Goal: Task Accomplishment & Management: Use online tool/utility

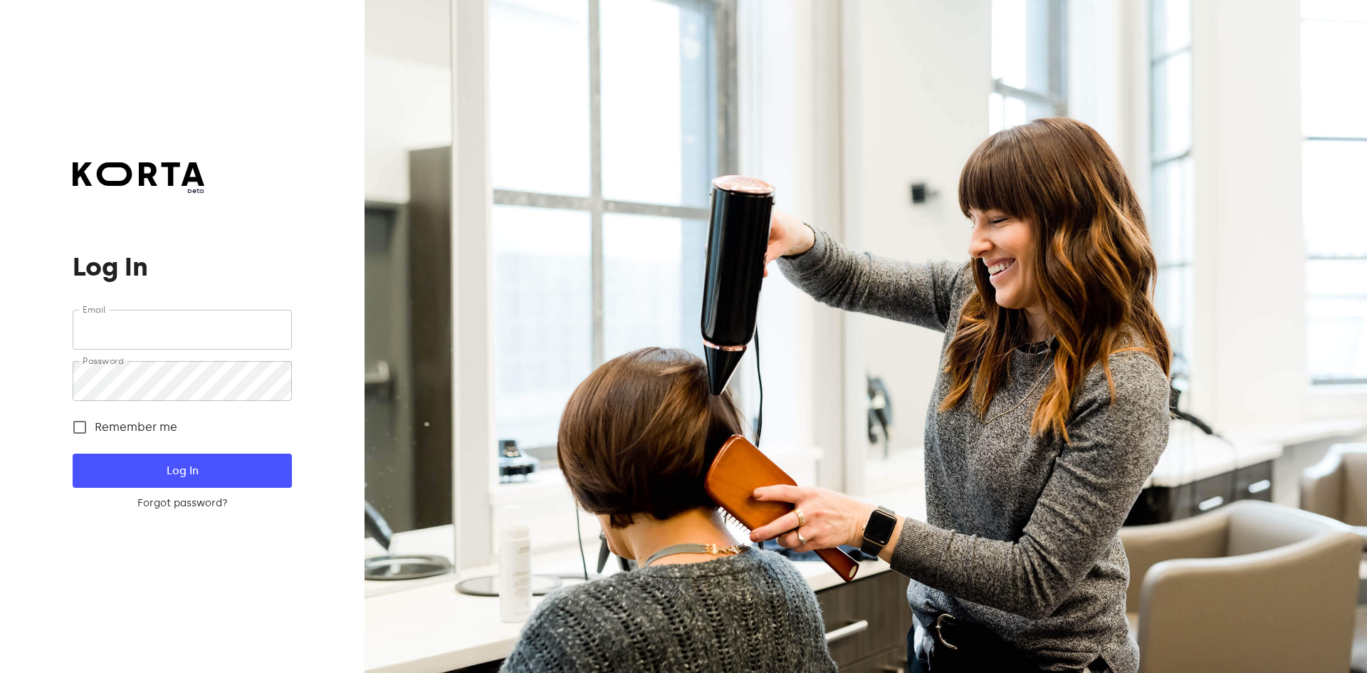
type input "[EMAIL_ADDRESS][DOMAIN_NAME]"
click at [202, 464] on span "Log In" at bounding box center [181, 470] width 173 height 19
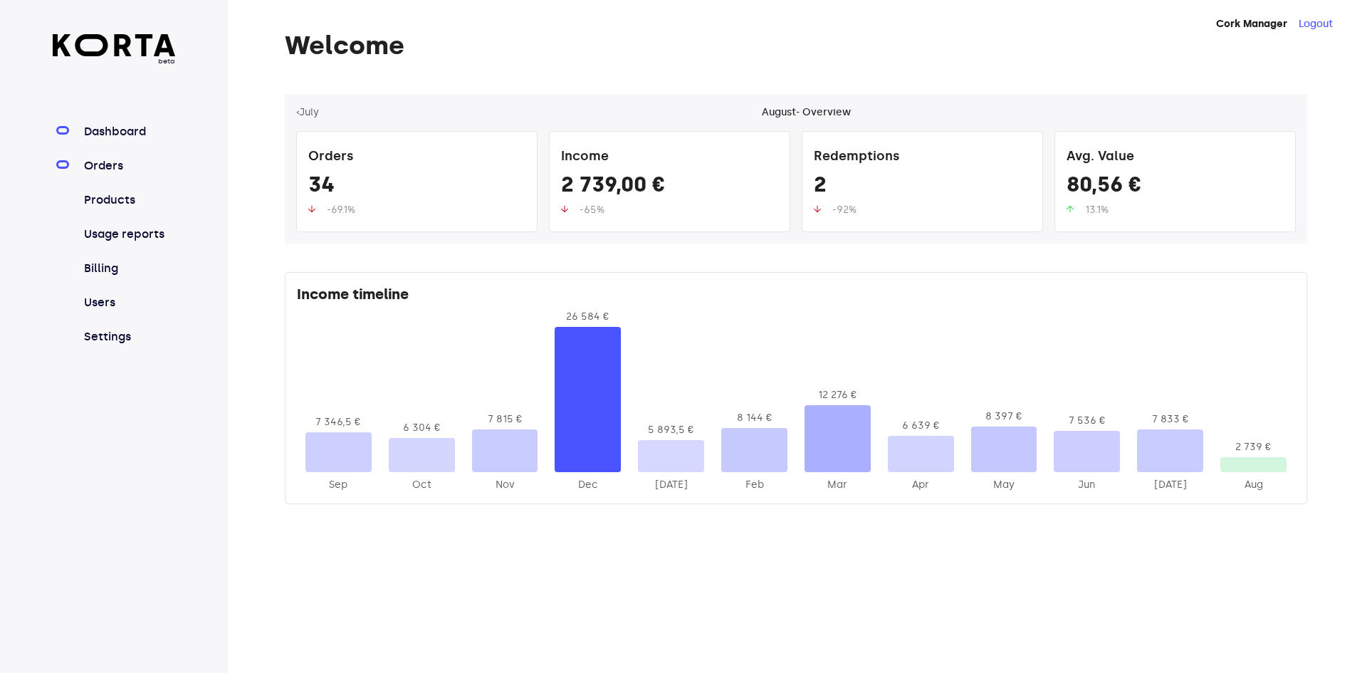
click at [108, 168] on link "Orders" at bounding box center [128, 165] width 95 height 17
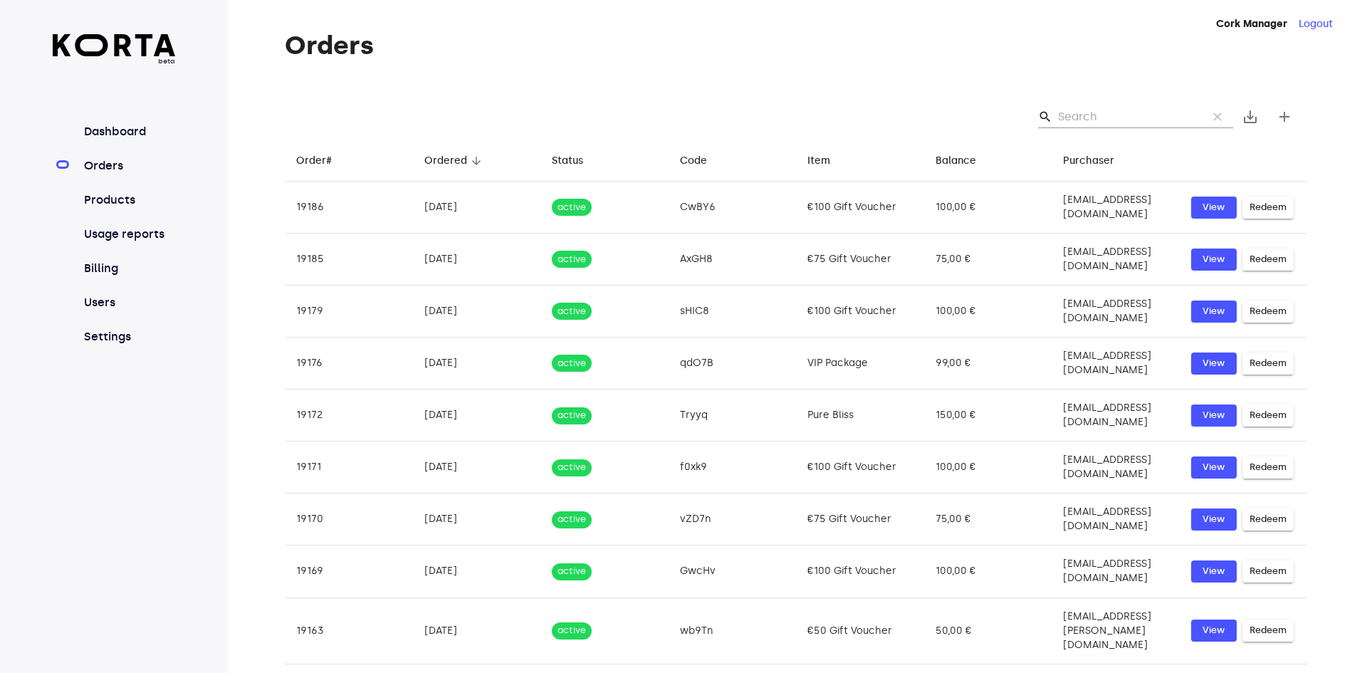
click at [1096, 117] on input "Search" at bounding box center [1127, 116] width 138 height 23
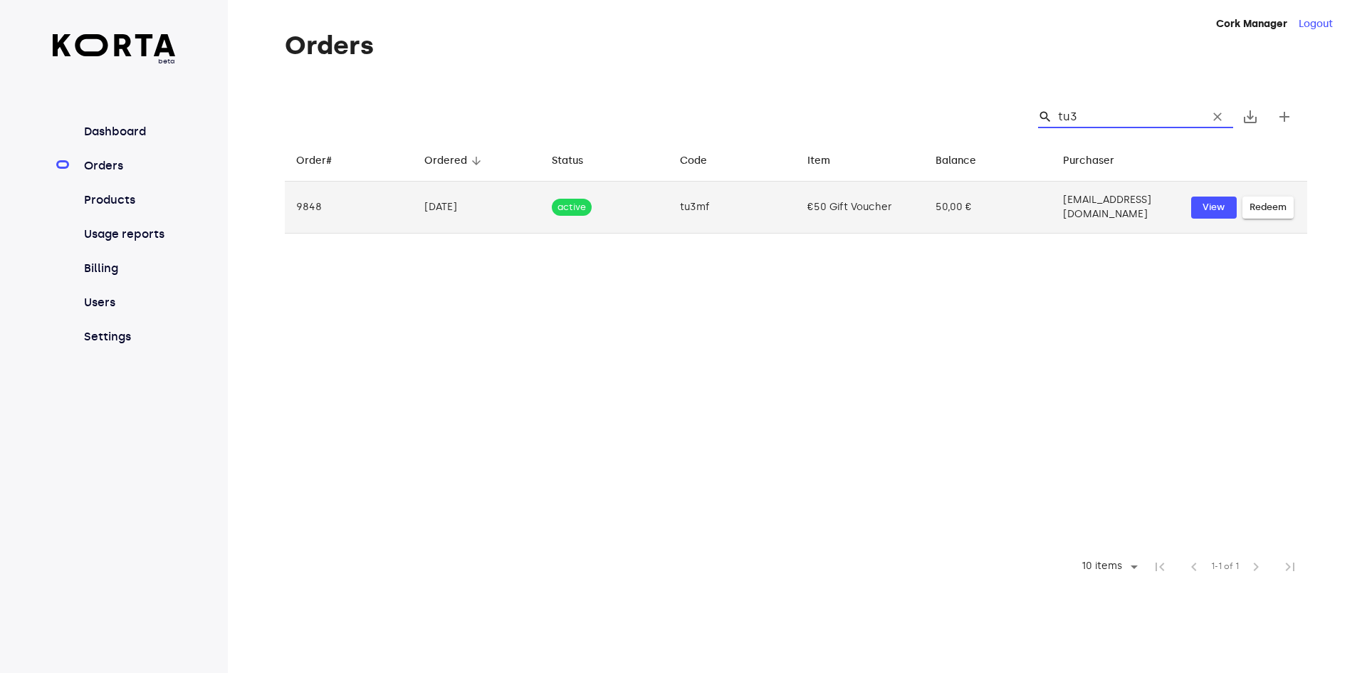
type input "tu3"
drag, startPoint x: 710, startPoint y: 215, endPoint x: 666, endPoint y: 204, distance: 45.6
click at [668, 204] on td "tu3mf" at bounding box center [732, 208] width 128 height 52
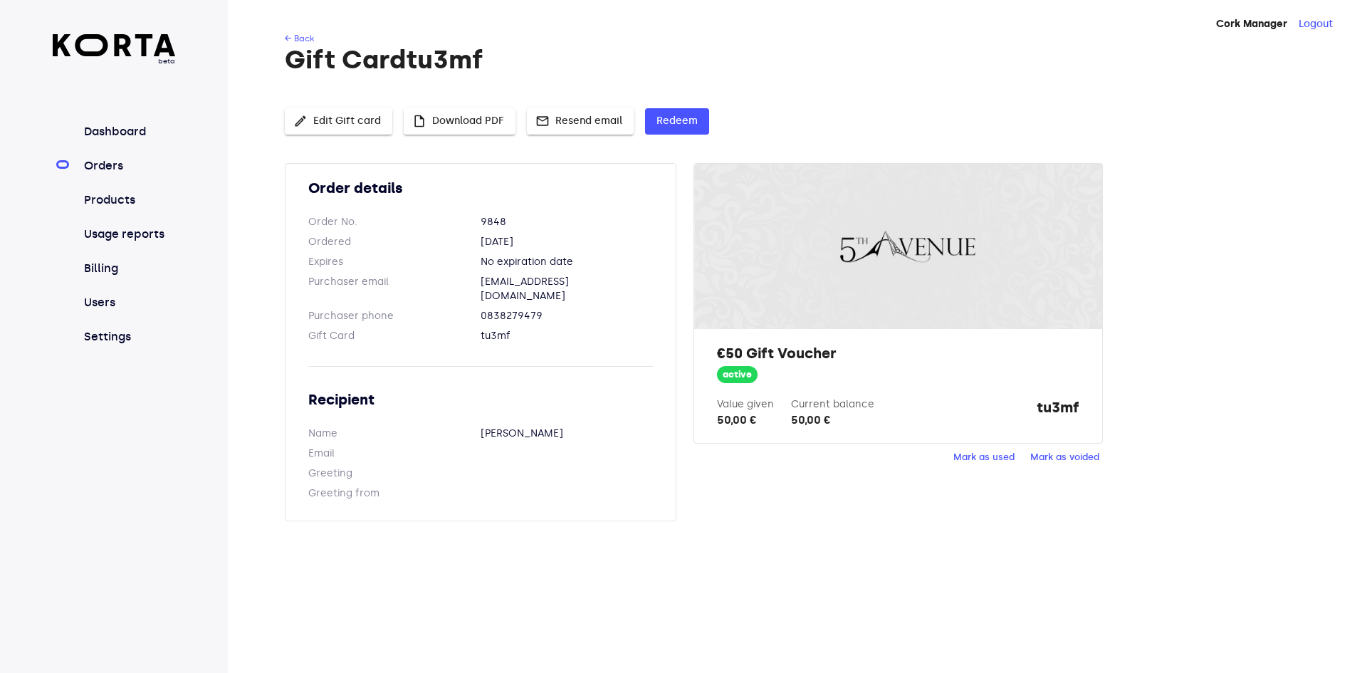
click at [495, 329] on dd "tu3mf" at bounding box center [567, 336] width 172 height 14
copy dd "tu3mf"
click at [686, 125] on span "Redeem" at bounding box center [676, 121] width 41 height 18
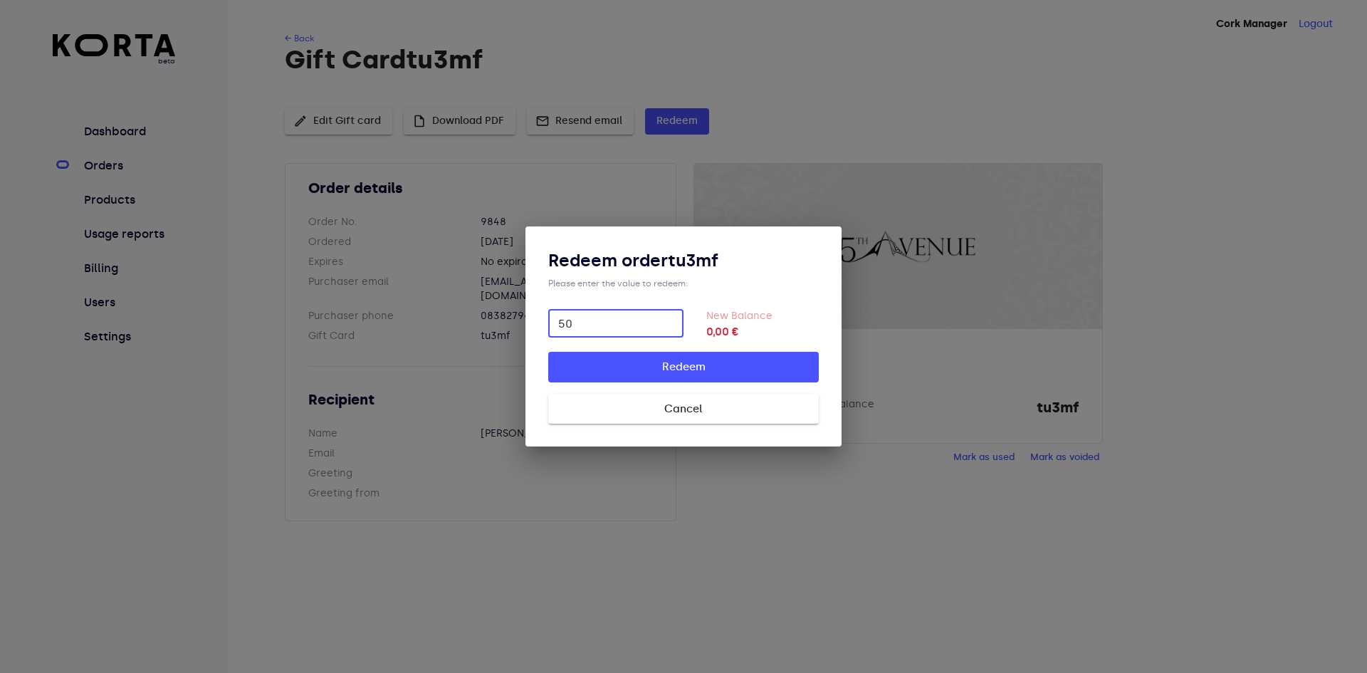
type input "50"
click at [713, 357] on span "Redeem" at bounding box center [683, 366] width 225 height 19
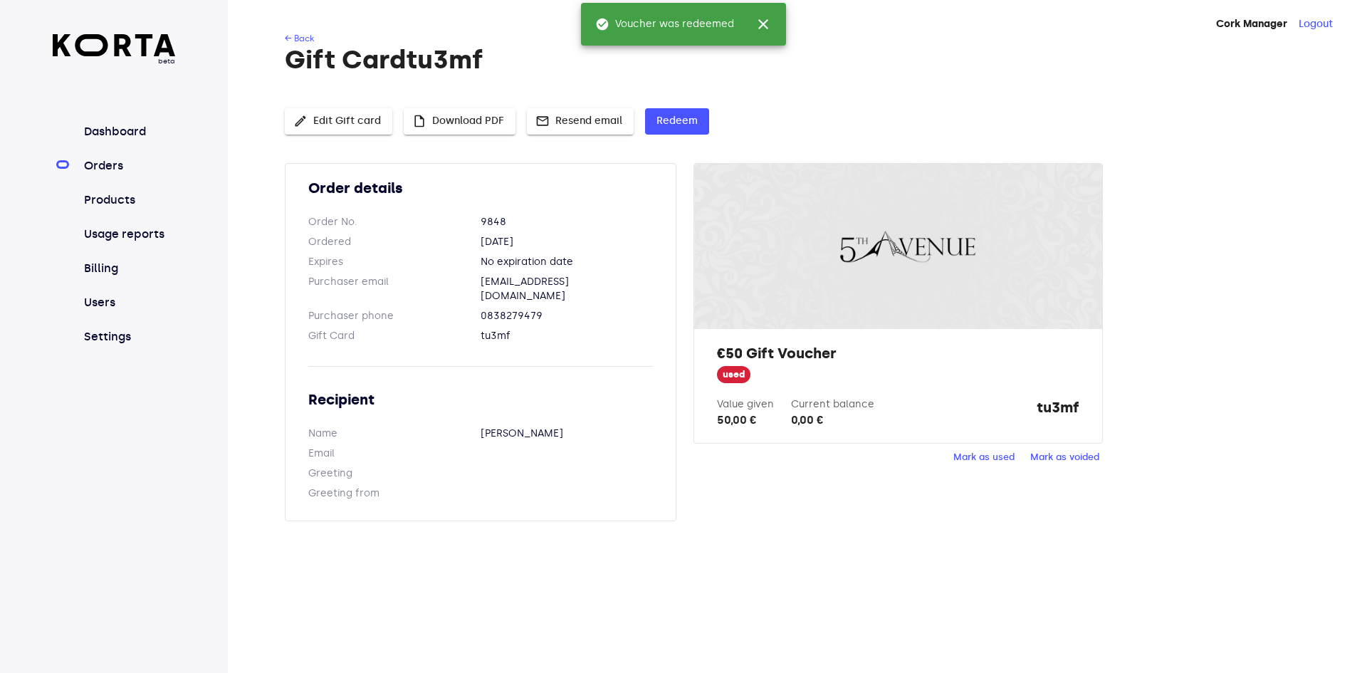
click at [981, 458] on span "Mark as used" at bounding box center [983, 457] width 61 height 16
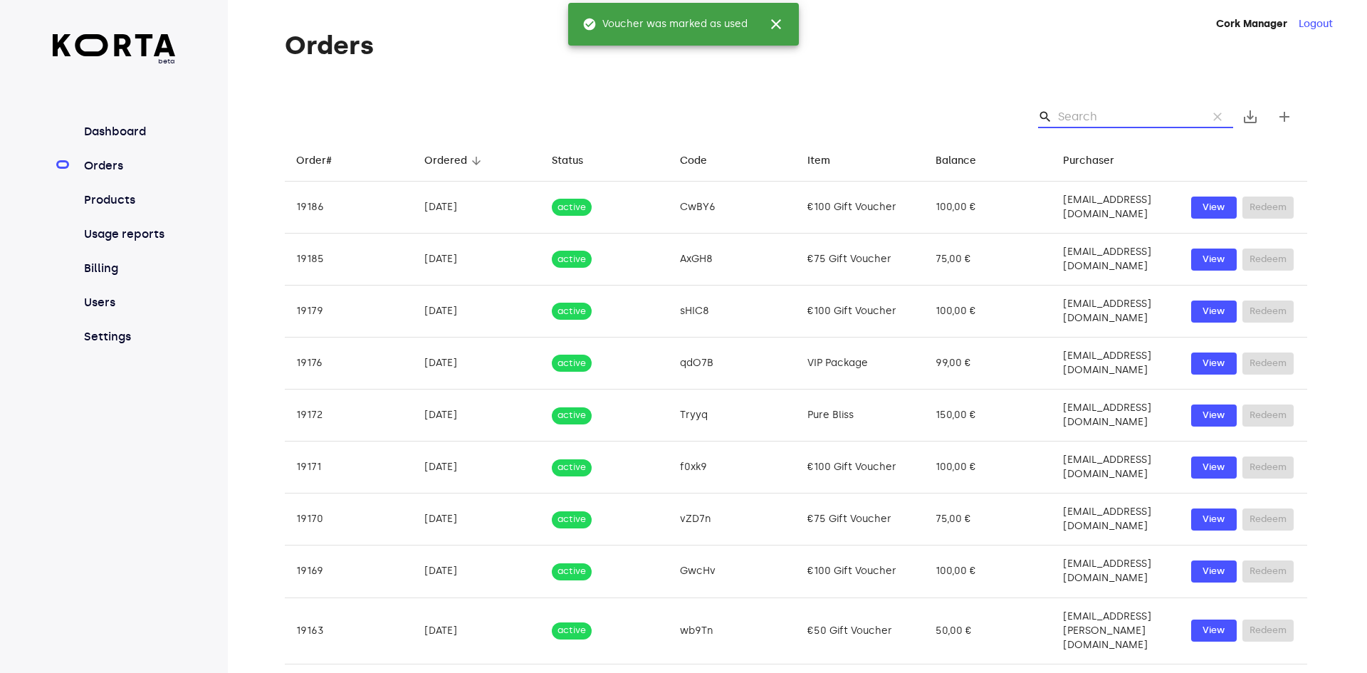
click at [1126, 123] on input "Search" at bounding box center [1127, 116] width 138 height 23
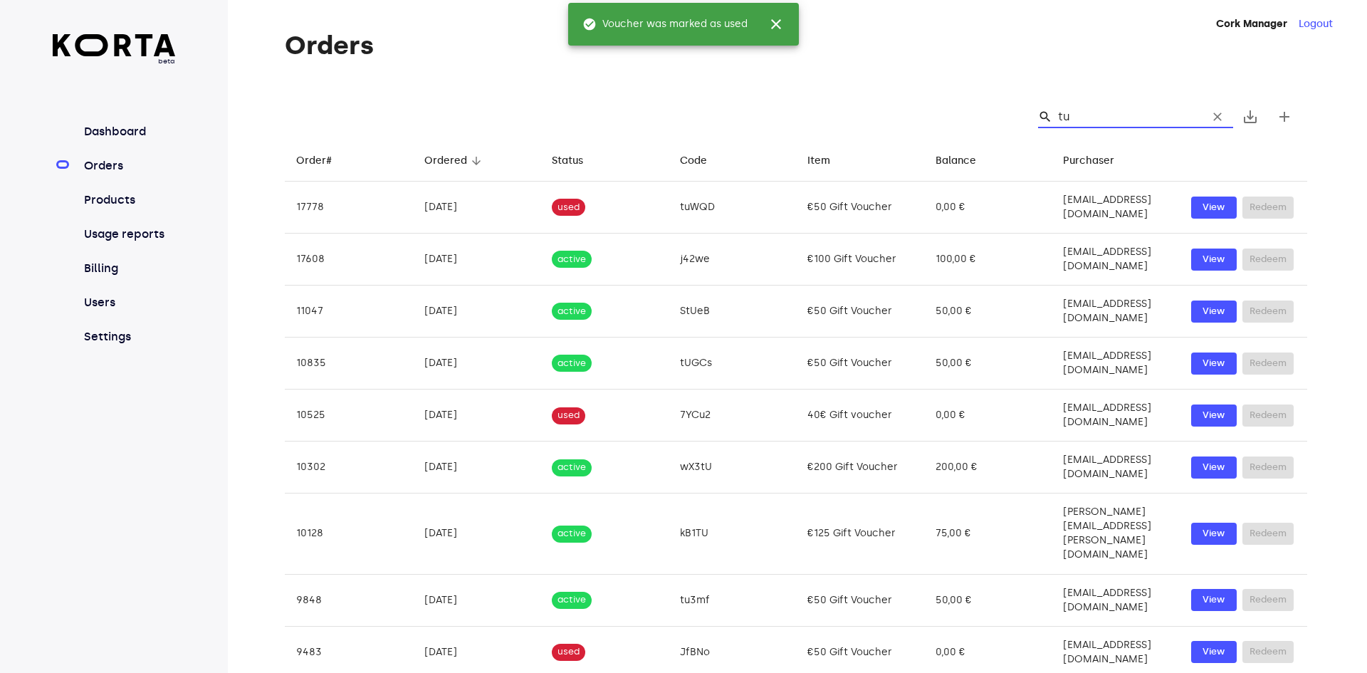
type input "tu3"
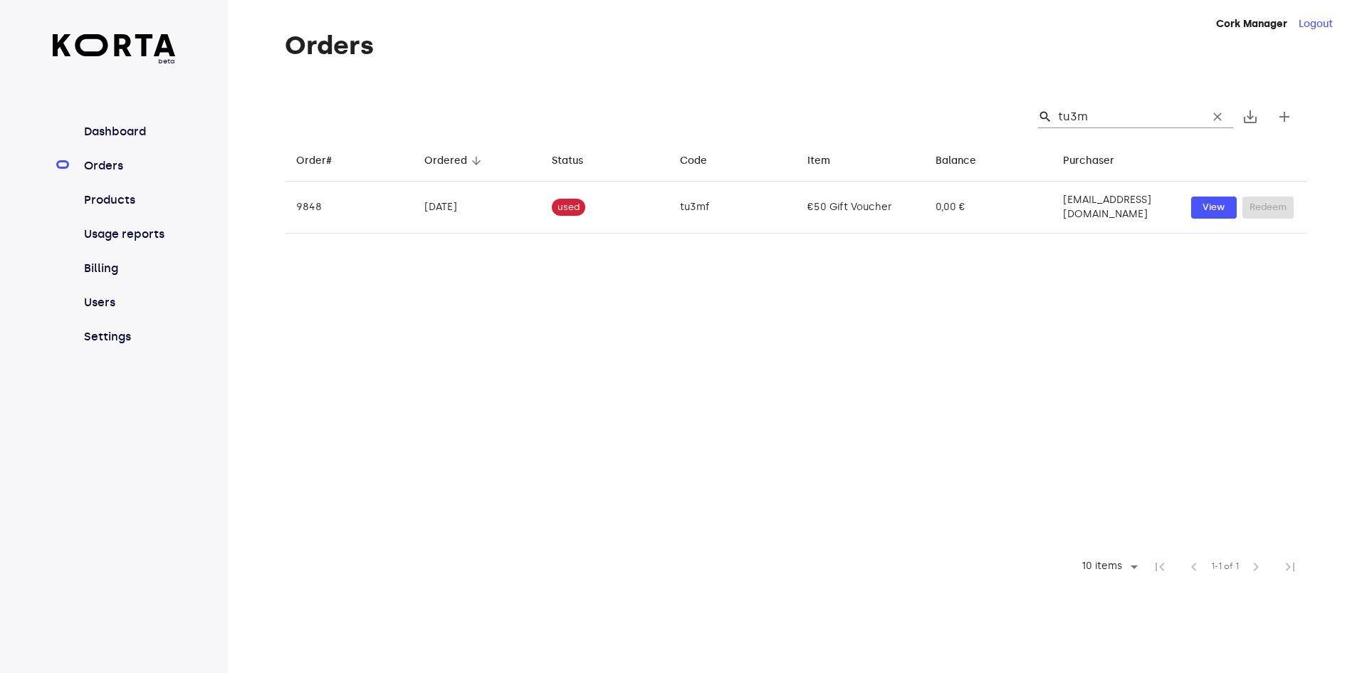
click at [105, 168] on link "Orders" at bounding box center [128, 165] width 95 height 17
